Goal: Find specific page/section: Find specific page/section

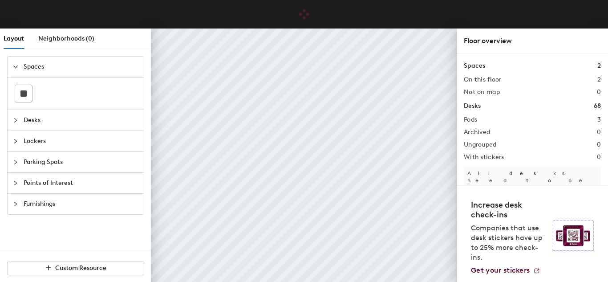
click at [61, 123] on span "Desks" at bounding box center [81, 120] width 115 height 20
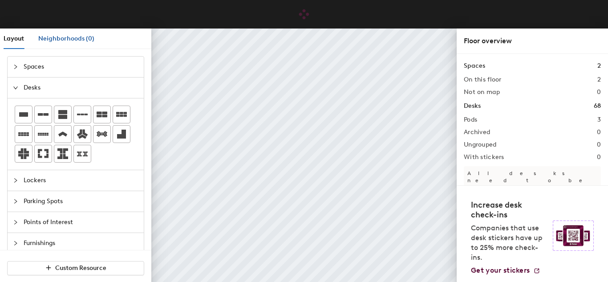
click at [61, 41] on span "Neighborhoods (0)" at bounding box center [66, 39] width 56 height 8
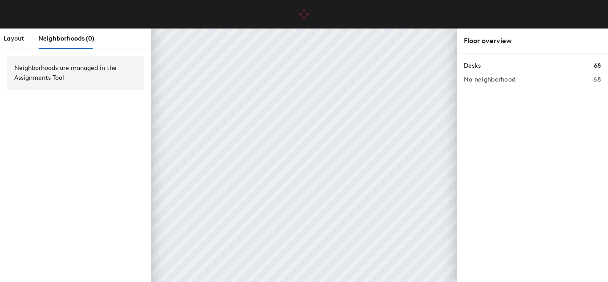
click at [24, 37] on div "Layout Neighborhoods (0)" at bounding box center [49, 38] width 91 height 20
click at [18, 39] on span "Layout" at bounding box center [14, 39] width 20 height 8
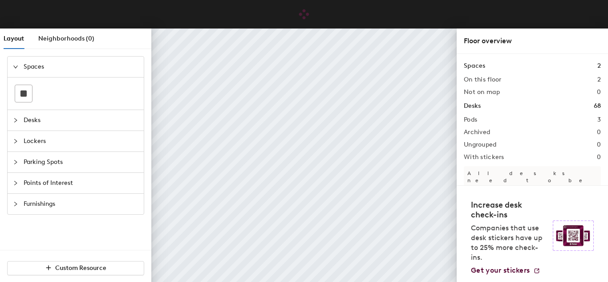
click at [58, 120] on span "Desks" at bounding box center [81, 120] width 115 height 20
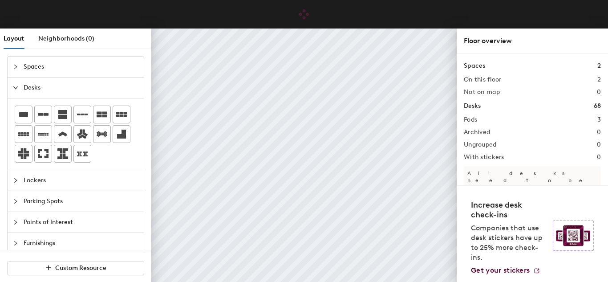
click at [28, 64] on span "Spaces" at bounding box center [81, 67] width 115 height 20
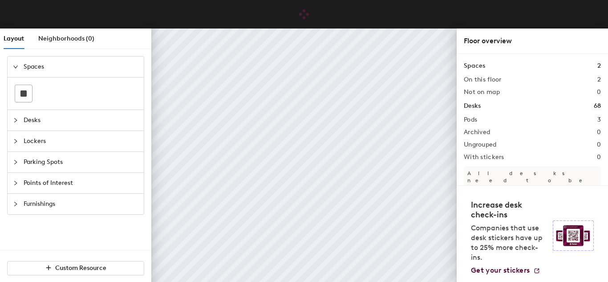
click at [28, 64] on span "Spaces" at bounding box center [81, 67] width 115 height 20
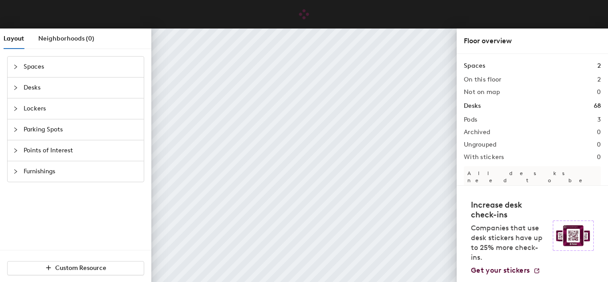
click at [35, 85] on span "Desks" at bounding box center [81, 87] width 115 height 20
